Goal: Information Seeking & Learning: Understand process/instructions

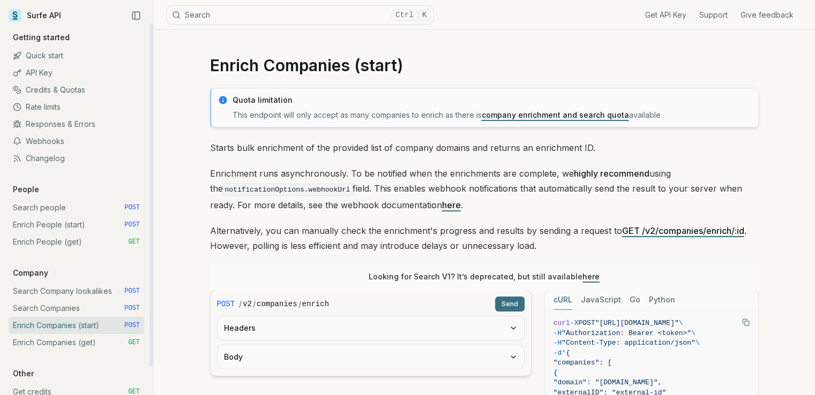
click at [59, 222] on link "Enrich People (start) POST" at bounding box center [76, 224] width 135 height 17
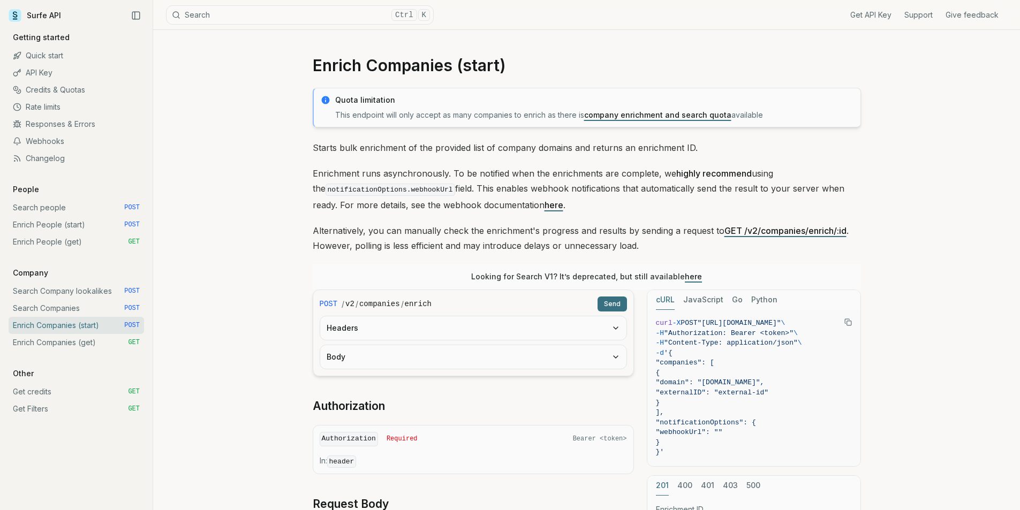
click at [58, 227] on link "Enrich People (start) POST" at bounding box center [76, 224] width 135 height 17
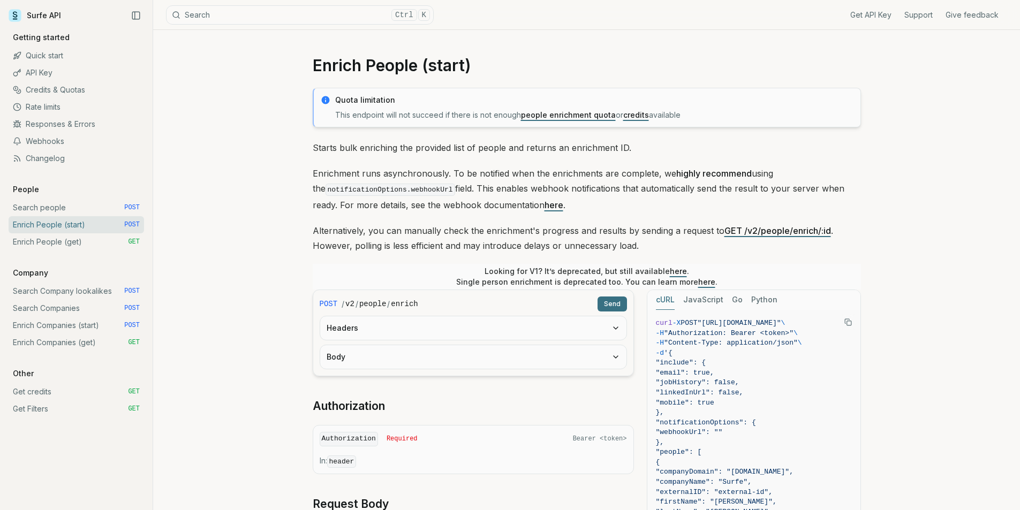
click at [405, 299] on code "enrich" at bounding box center [404, 304] width 27 height 11
drag, startPoint x: 419, startPoint y: 305, endPoint x: 315, endPoint y: 299, distance: 104.6
click at [315, 299] on form "POST / v2 / people / enrich Send Headers Body" at bounding box center [473, 333] width 321 height 87
copy div "POST / v2 / people / enrich"
click at [67, 245] on link "Enrich People (get) GET" at bounding box center [76, 241] width 135 height 17
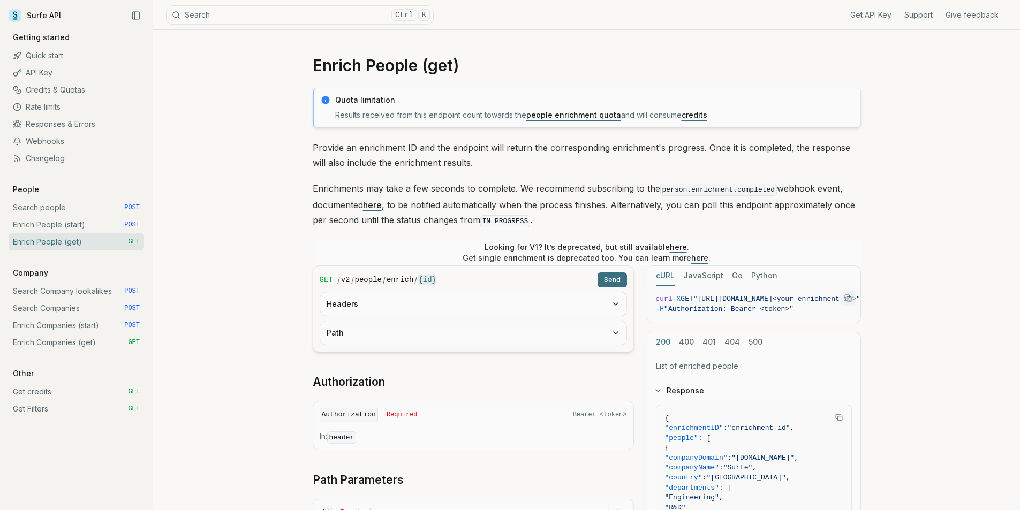
click at [399, 282] on code "enrich" at bounding box center [400, 280] width 27 height 11
drag, startPoint x: 428, startPoint y: 277, endPoint x: 309, endPoint y: 275, distance: 119.4
click at [309, 275] on article "Enrich People (get) Quota limitation Results received from this endpoint count …" at bounding box center [587, 439] width 600 height 818
copy div "GET / v2 / people / enrich / {id}"
